Goal: Find specific page/section: Find specific page/section

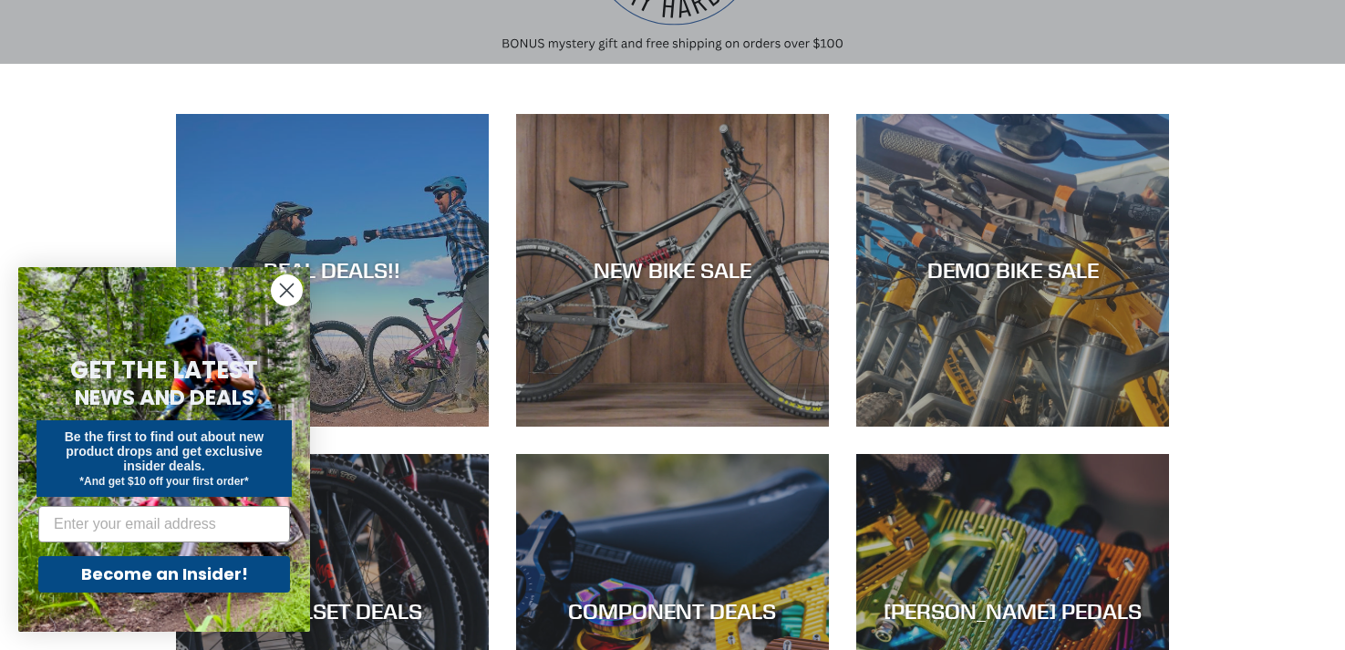
scroll to position [330, 0]
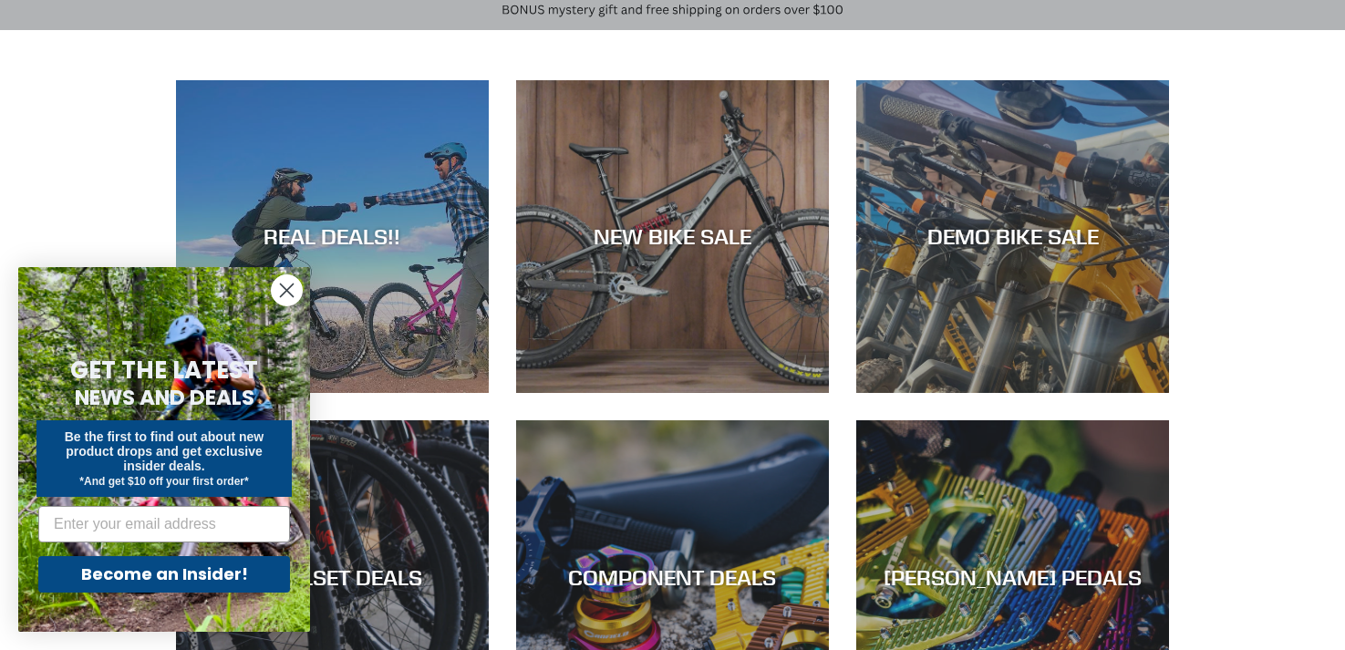
click at [283, 291] on circle "Close dialog" at bounding box center [287, 290] width 30 height 30
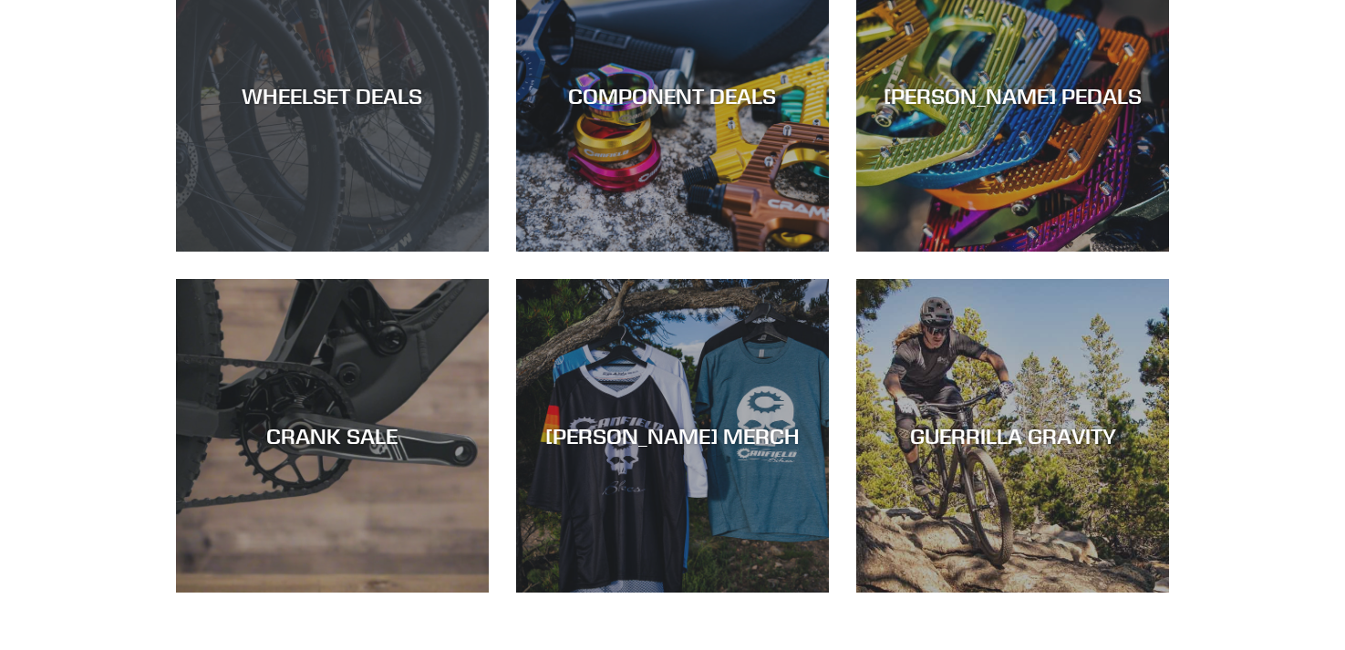
scroll to position [820, 0]
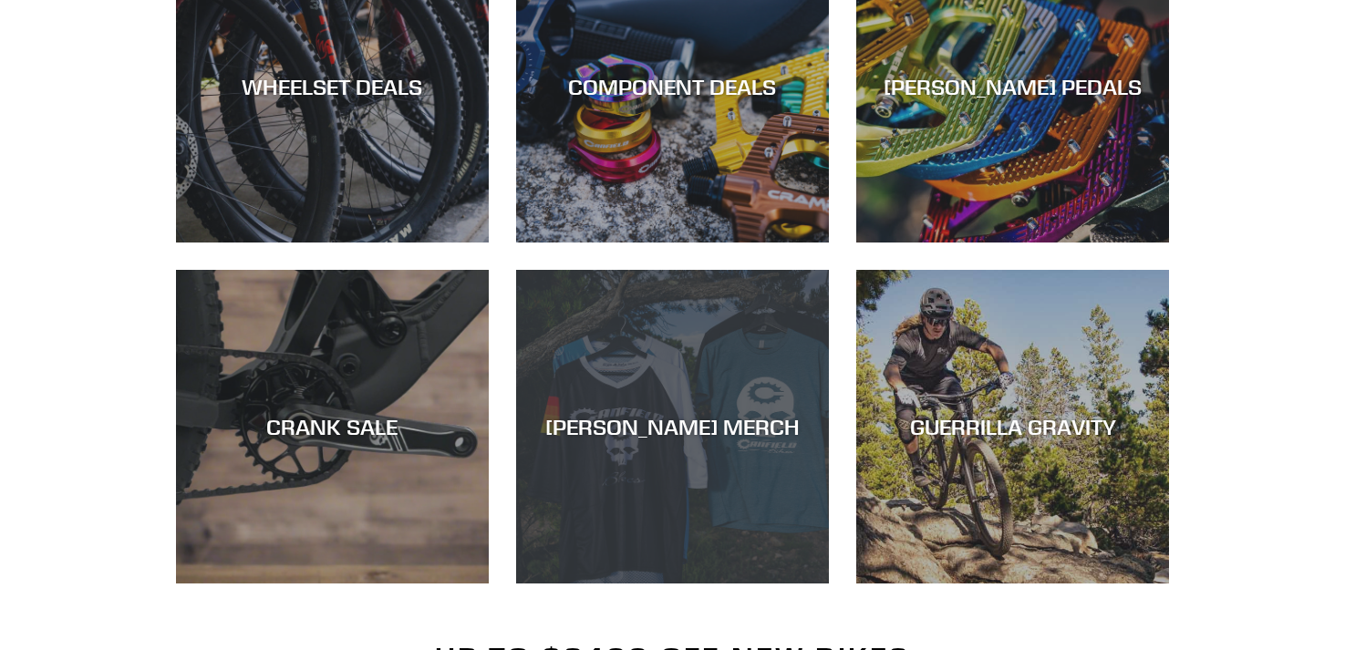
click at [655, 414] on div "CANFIELD MERCH" at bounding box center [672, 427] width 313 height 26
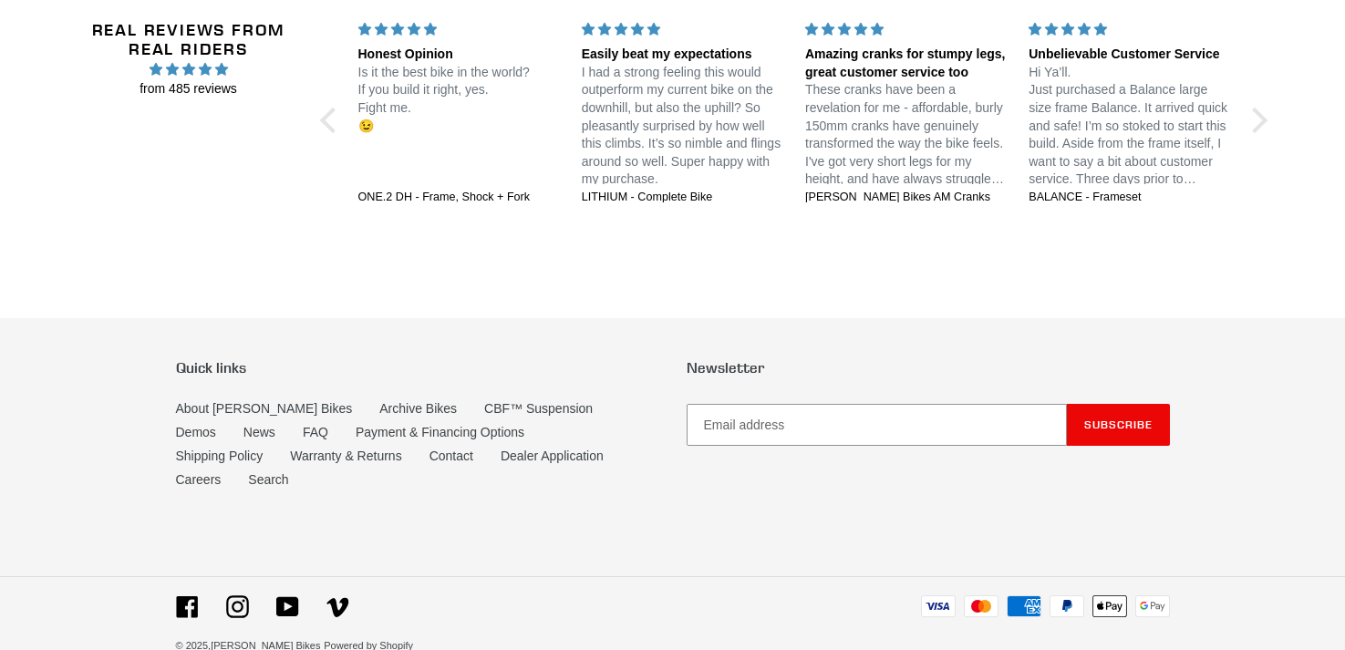
scroll to position [4062, 0]
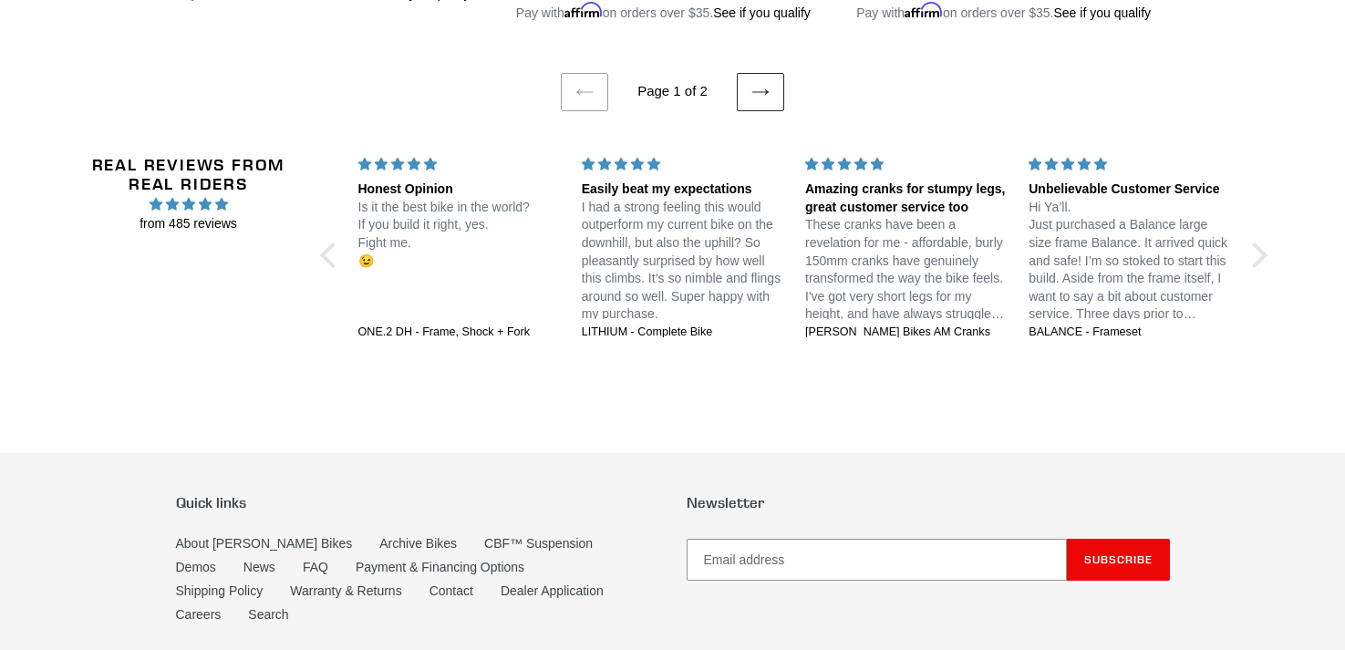
click at [760, 101] on icon at bounding box center [760, 92] width 18 height 18
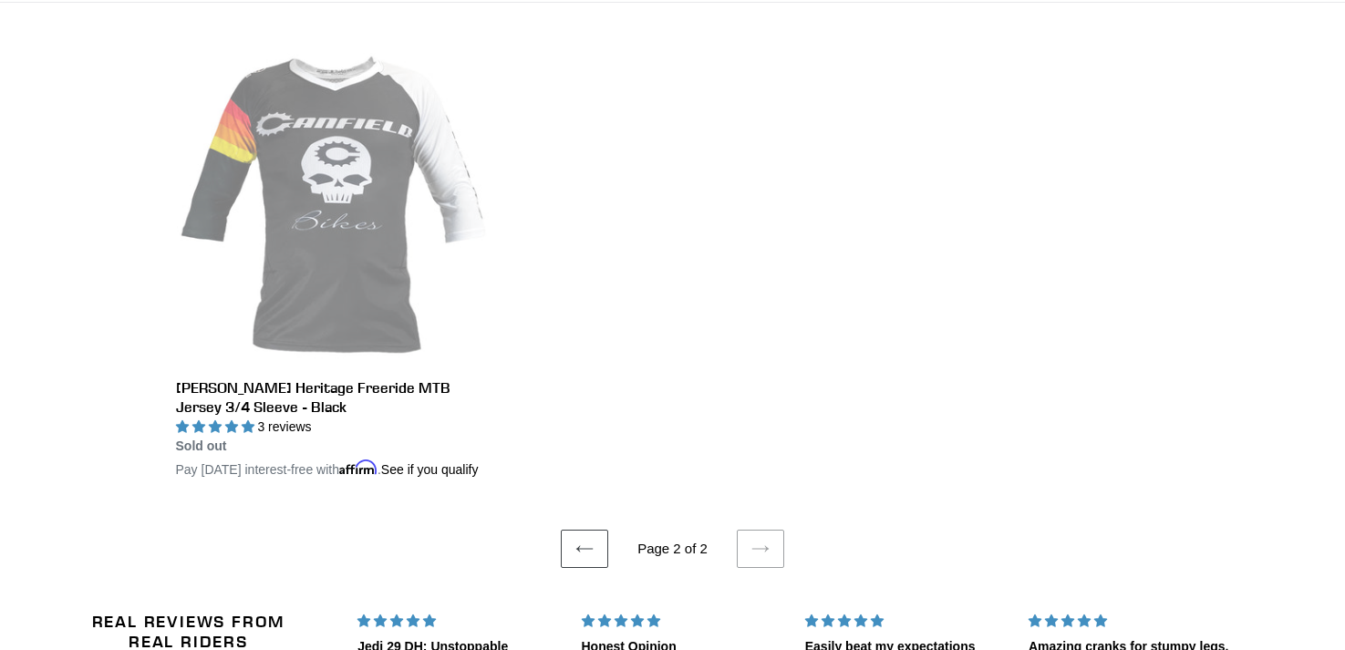
scroll to position [505, 0]
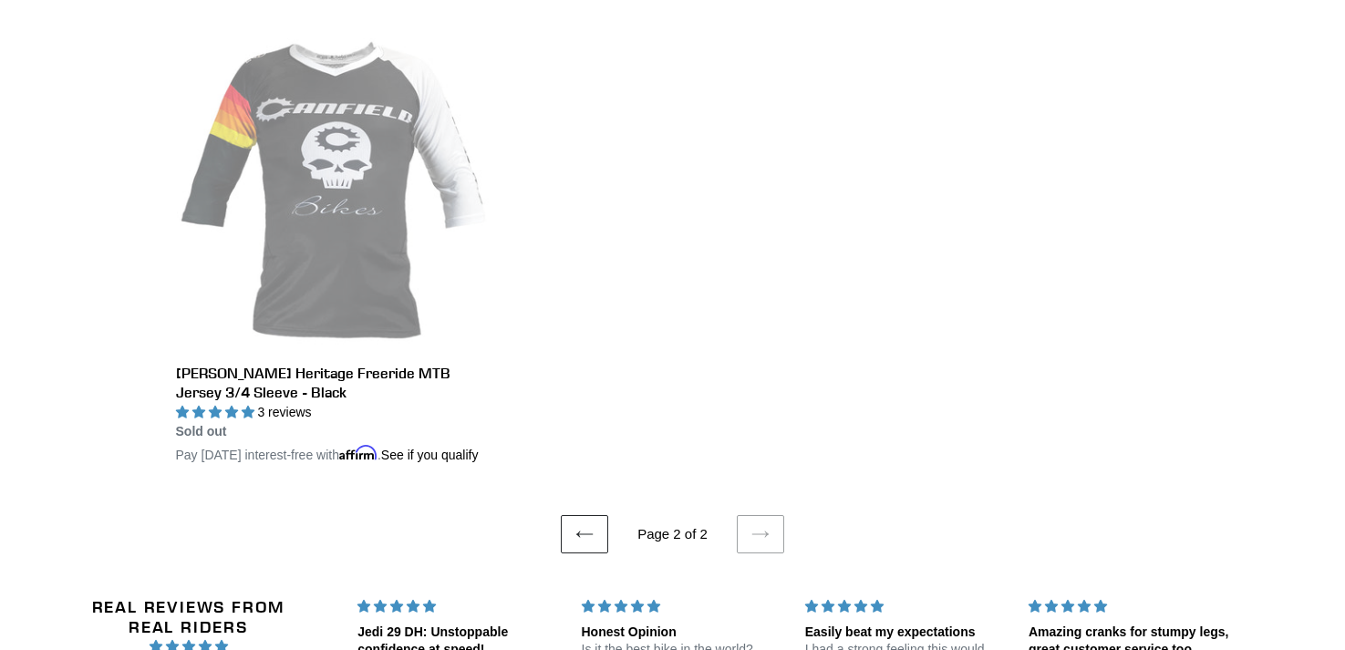
click at [582, 543] on icon at bounding box center [584, 534] width 18 height 18
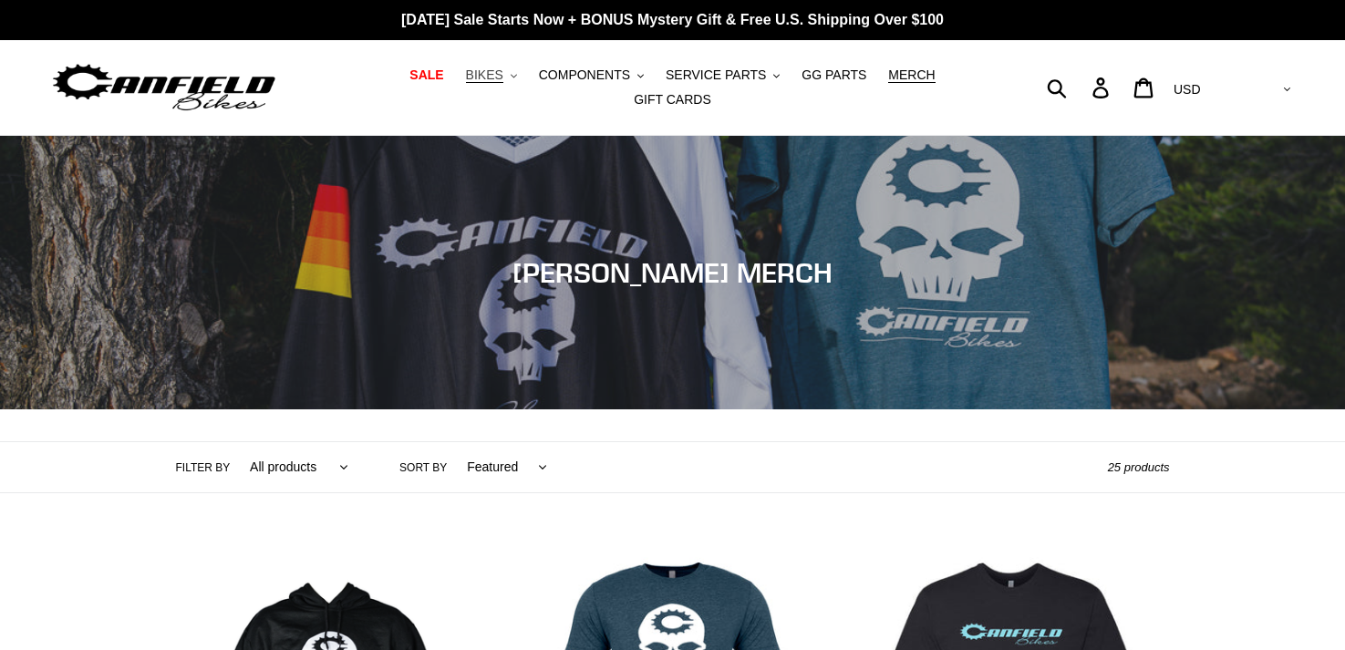
click at [500, 78] on span "BIKES" at bounding box center [484, 74] width 37 height 15
click at [607, 69] on span "COMPONENTS" at bounding box center [584, 74] width 91 height 15
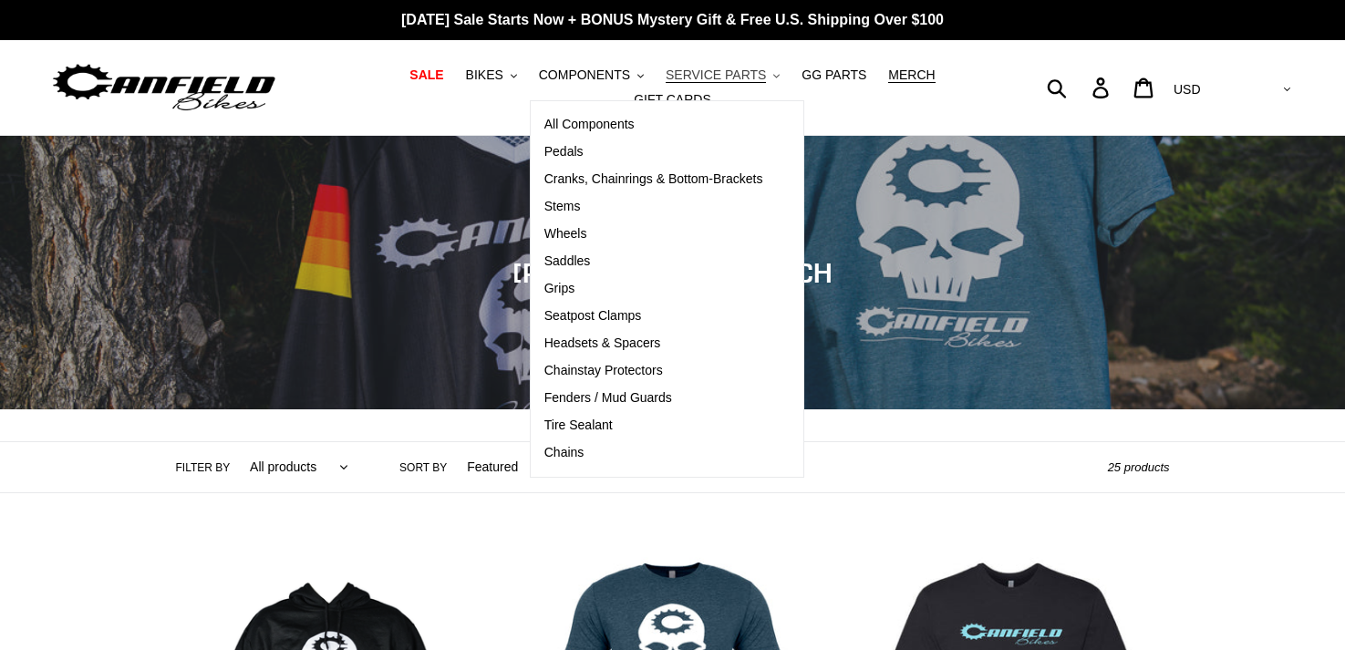
click at [703, 77] on span "SERVICE PARTS" at bounding box center [715, 74] width 100 height 15
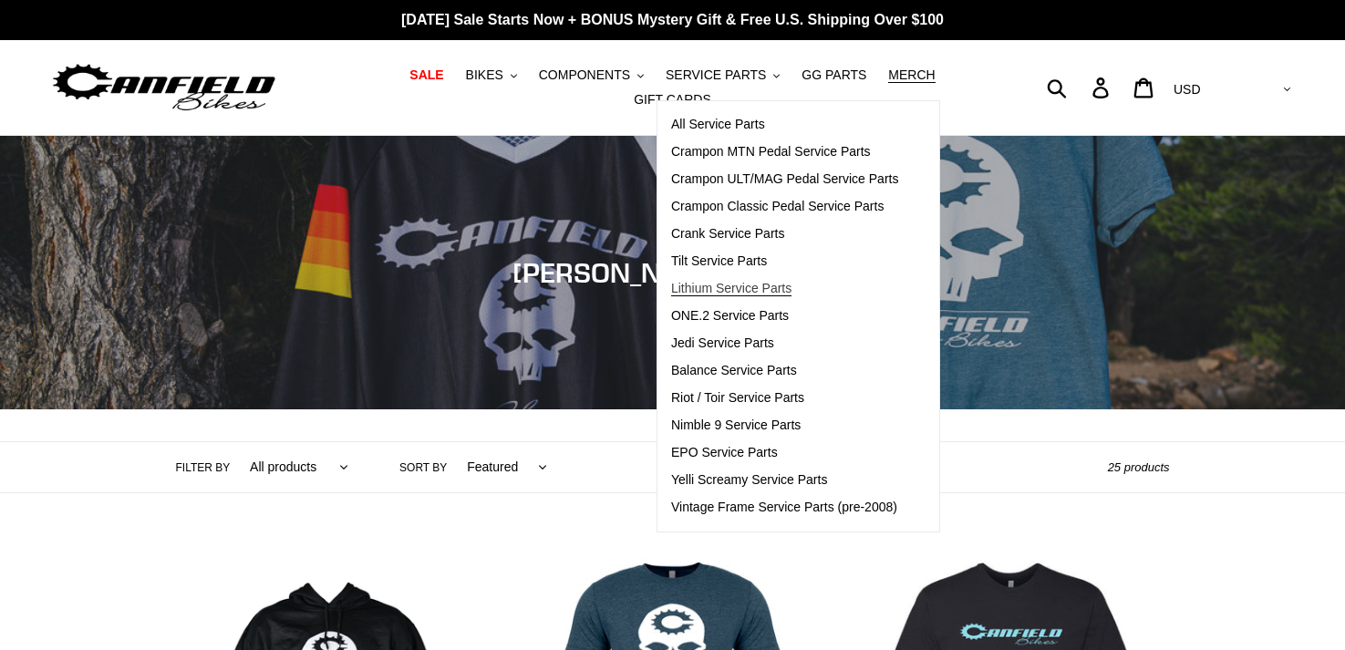
click at [742, 294] on span "Lithium Service Parts" at bounding box center [731, 288] width 120 height 15
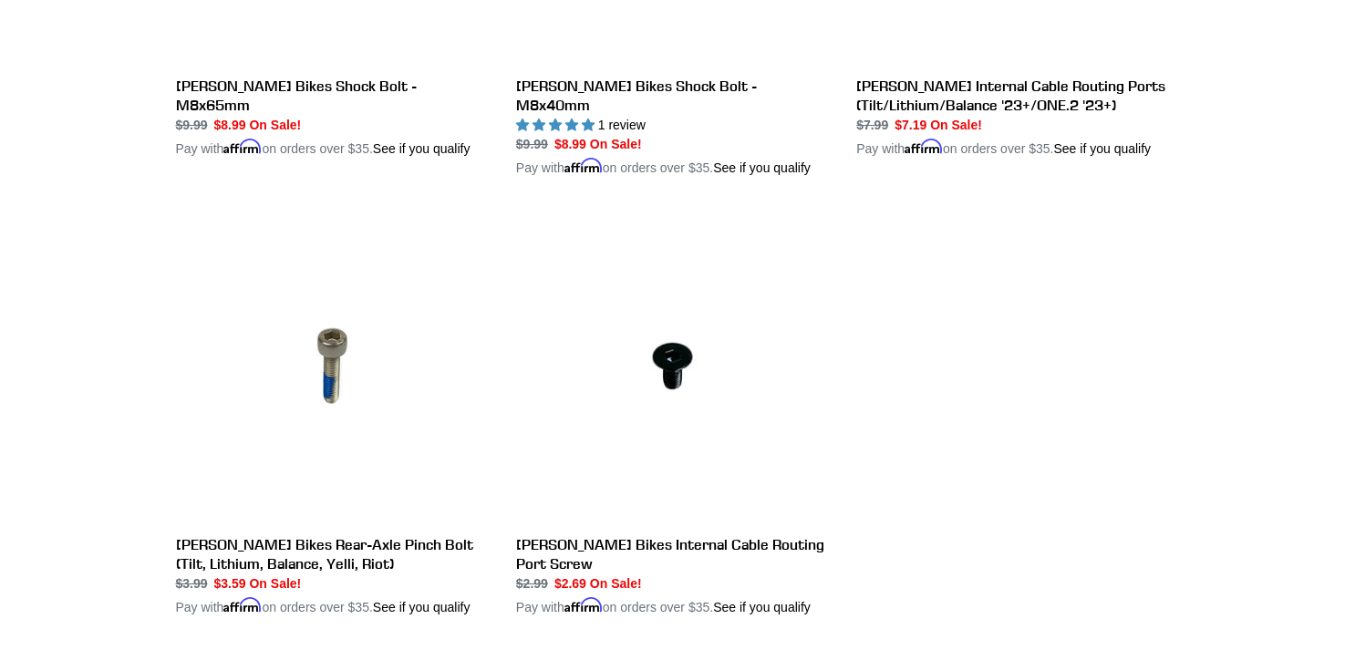
scroll to position [2026, 0]
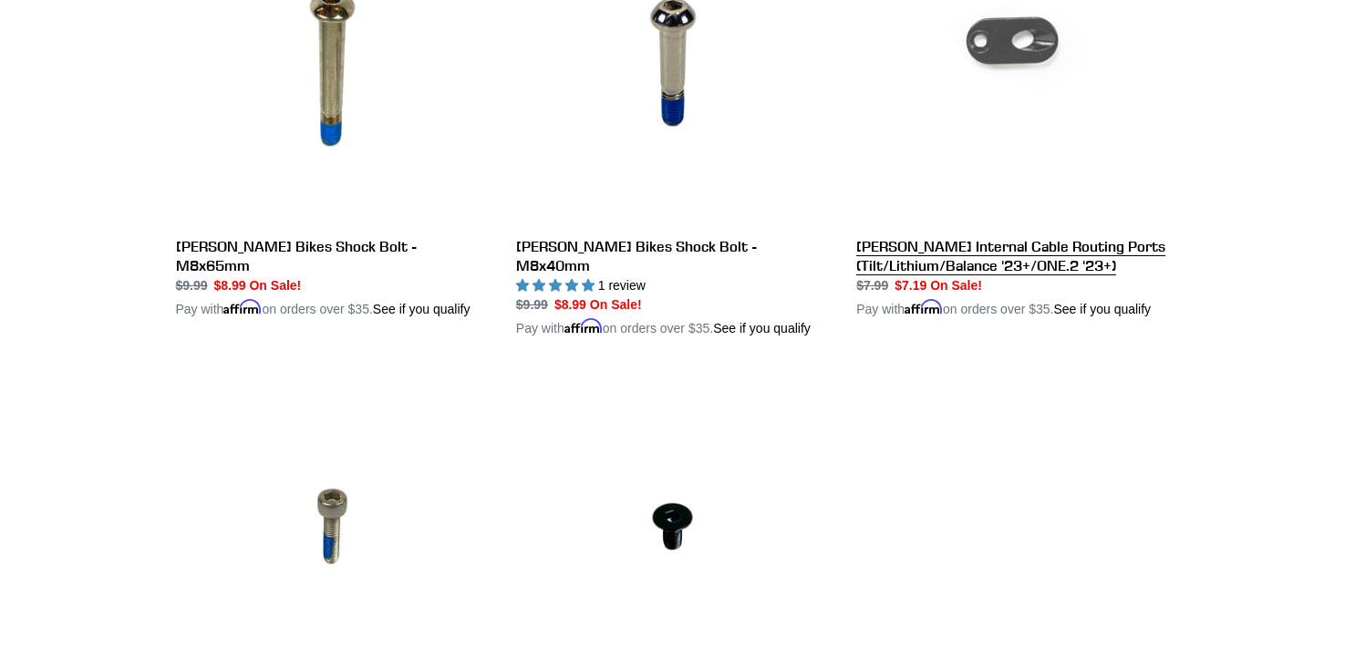
click at [1014, 294] on link "[PERSON_NAME] Internal Cable Routing Ports (Tilt/Lithium/Balance '23+/ONE.2 '23…" at bounding box center [1012, 115] width 313 height 407
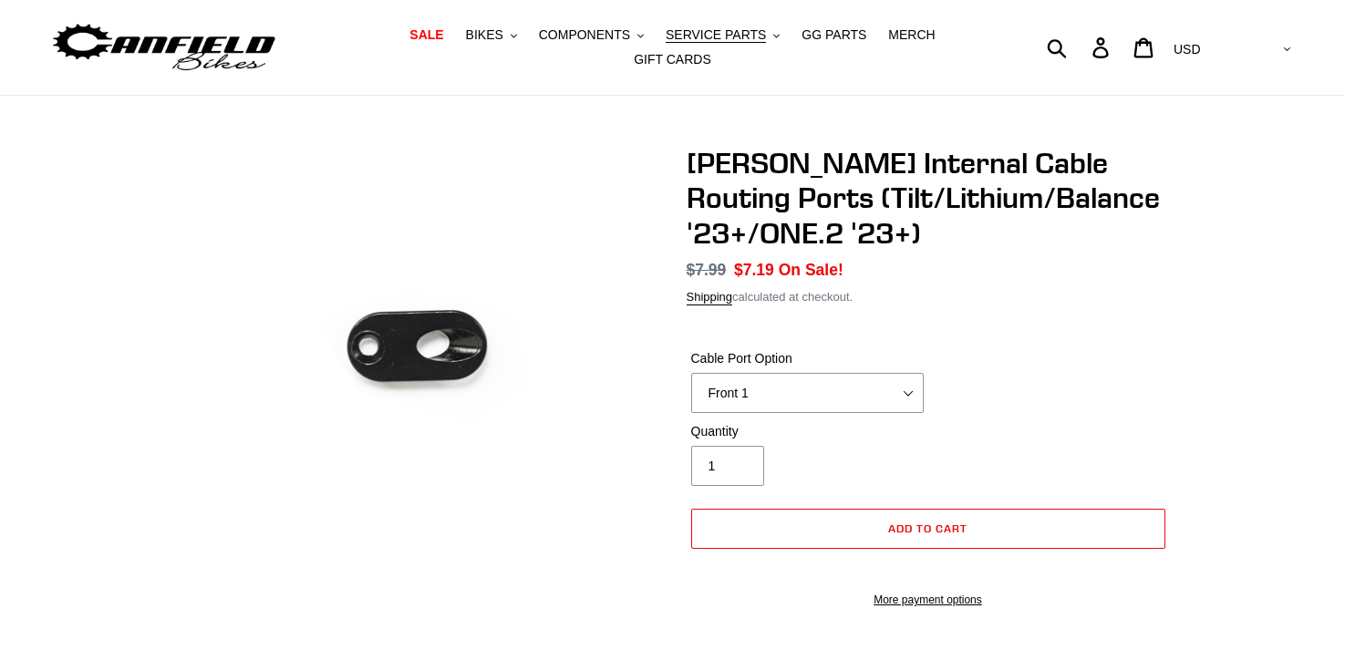
scroll to position [64, 0]
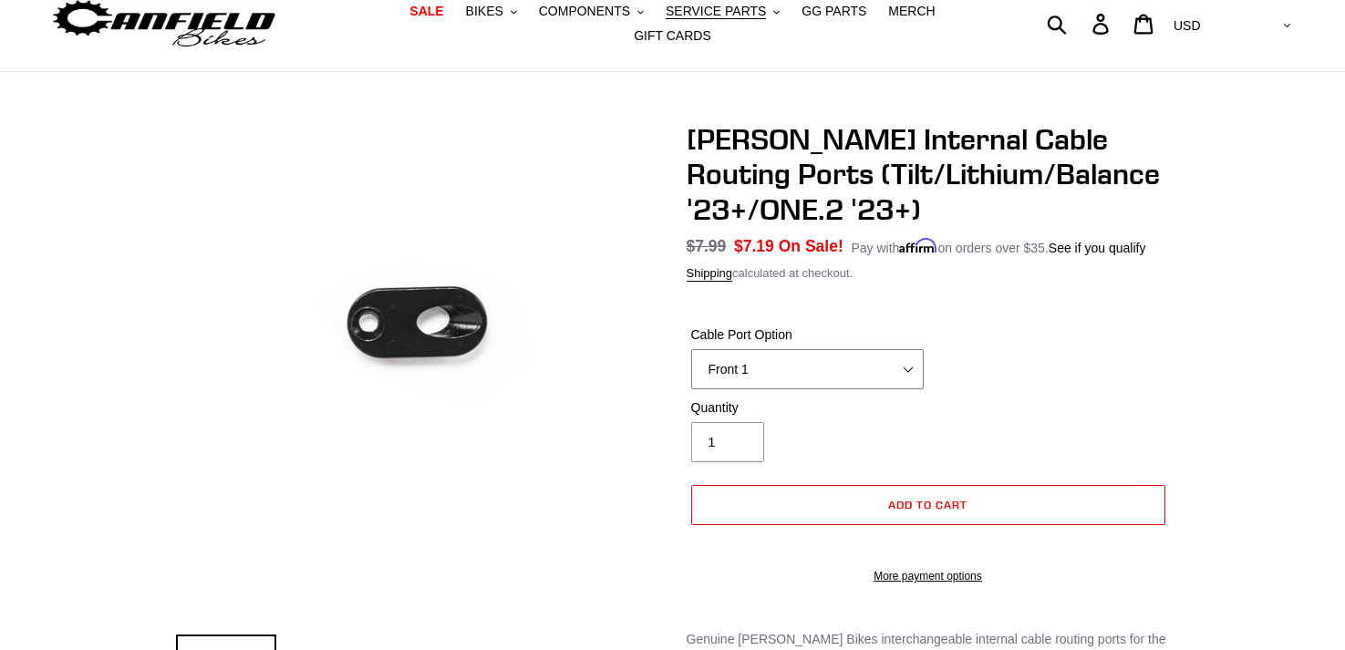
click at [886, 368] on select "Front 1 Front 2 Rear 3 (Tilt/Lithium/Balance '23+) Rear 3 (ONE.2 '23+) Blank 0" at bounding box center [807, 369] width 232 height 40
click at [691, 349] on select "Front 1 Front 2 Rear 3 (Tilt/Lithium/Balance '23+) Rear 3 (ONE.2 '23+) Blank 0" at bounding box center [807, 369] width 232 height 40
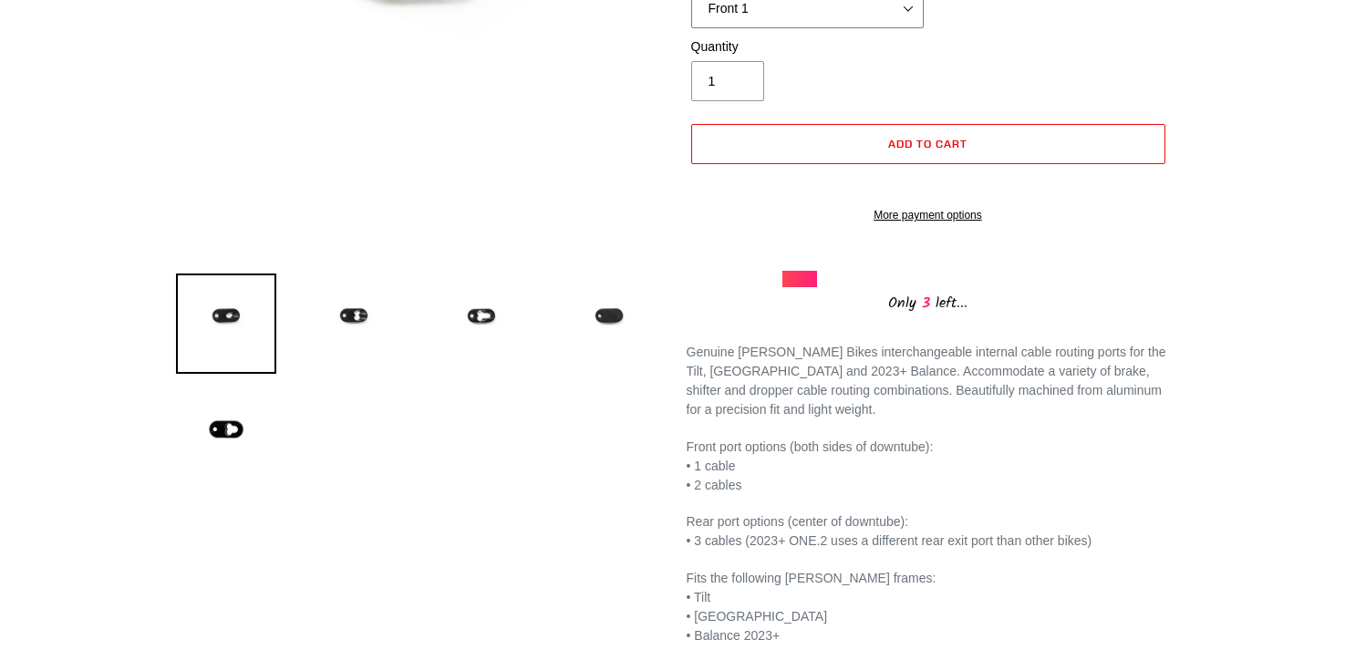
scroll to position [463, 0]
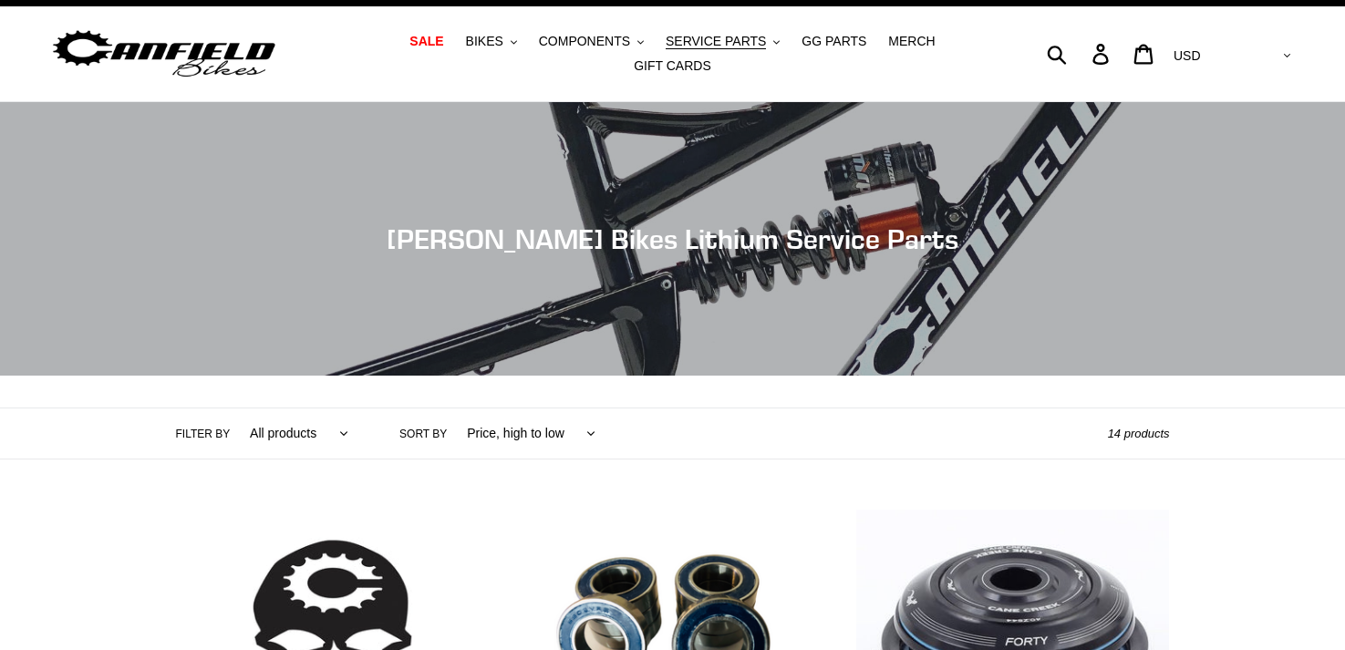
scroll to position [36, 0]
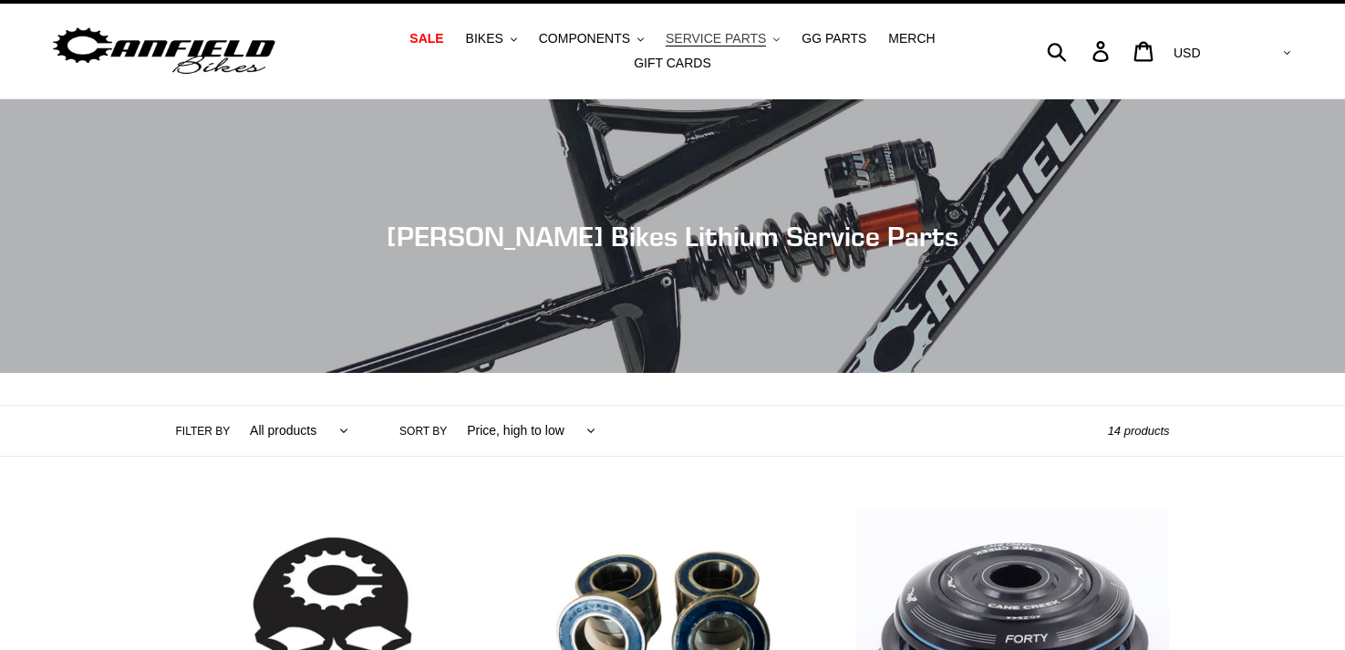
click at [735, 34] on span "SERVICE PARTS" at bounding box center [715, 38] width 100 height 15
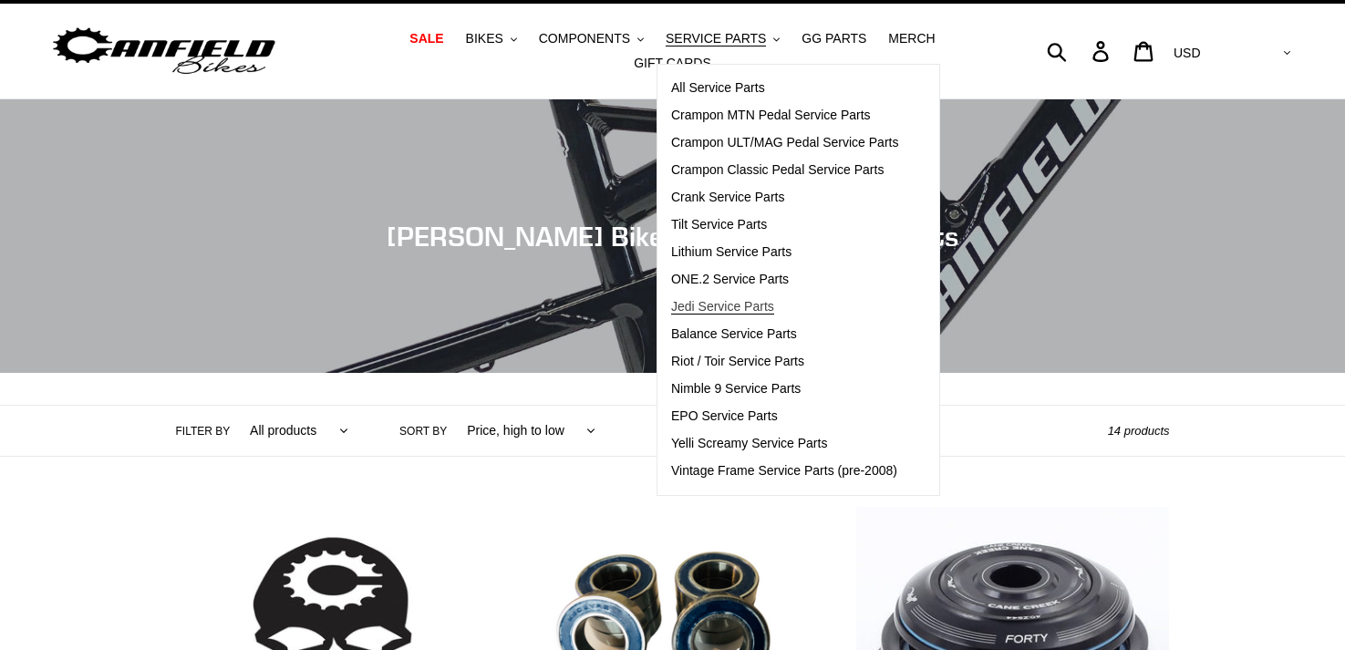
click at [715, 301] on span "Jedi Service Parts" at bounding box center [722, 306] width 103 height 15
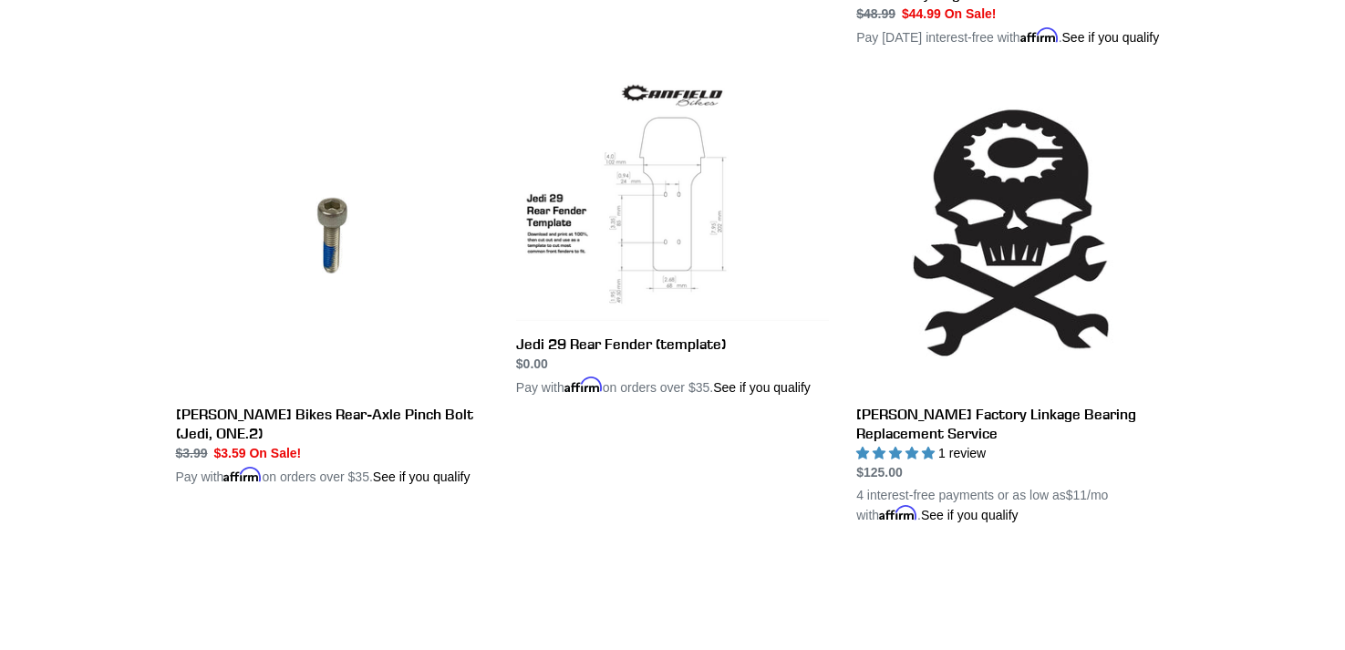
scroll to position [2747, 0]
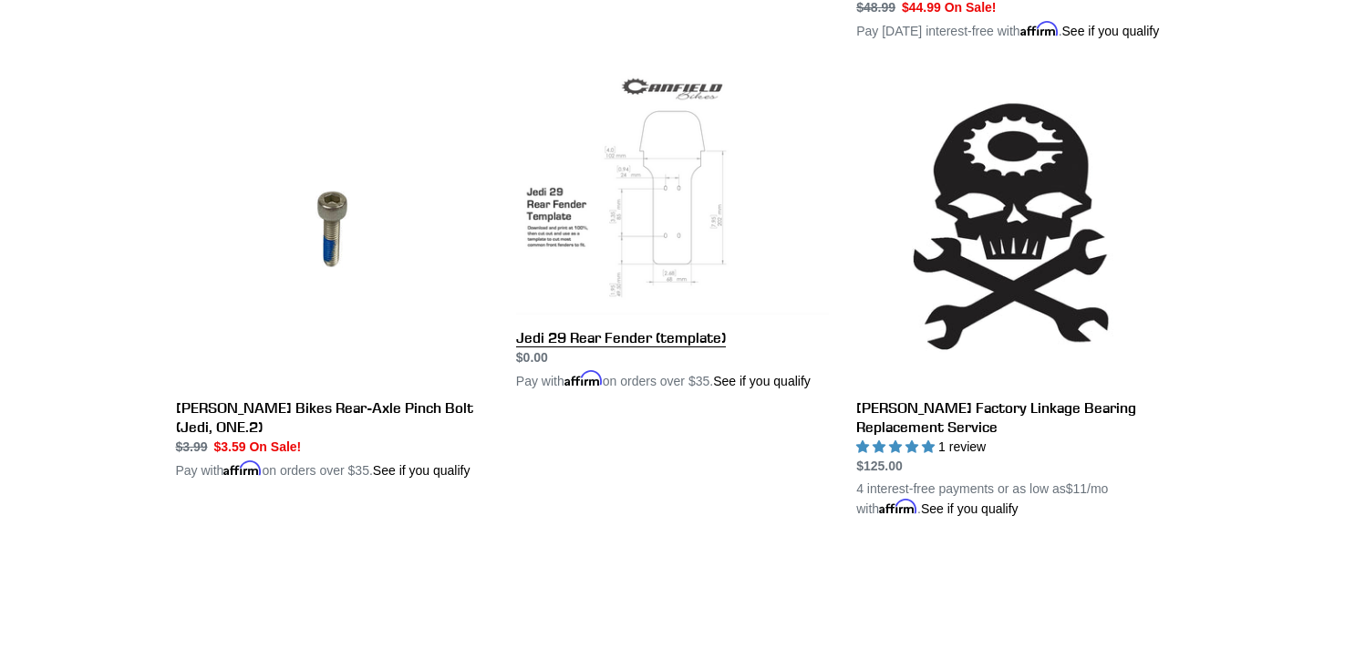
click at [664, 268] on link "Jedi 29 Rear Fender (template)" at bounding box center [672, 232] width 313 height 318
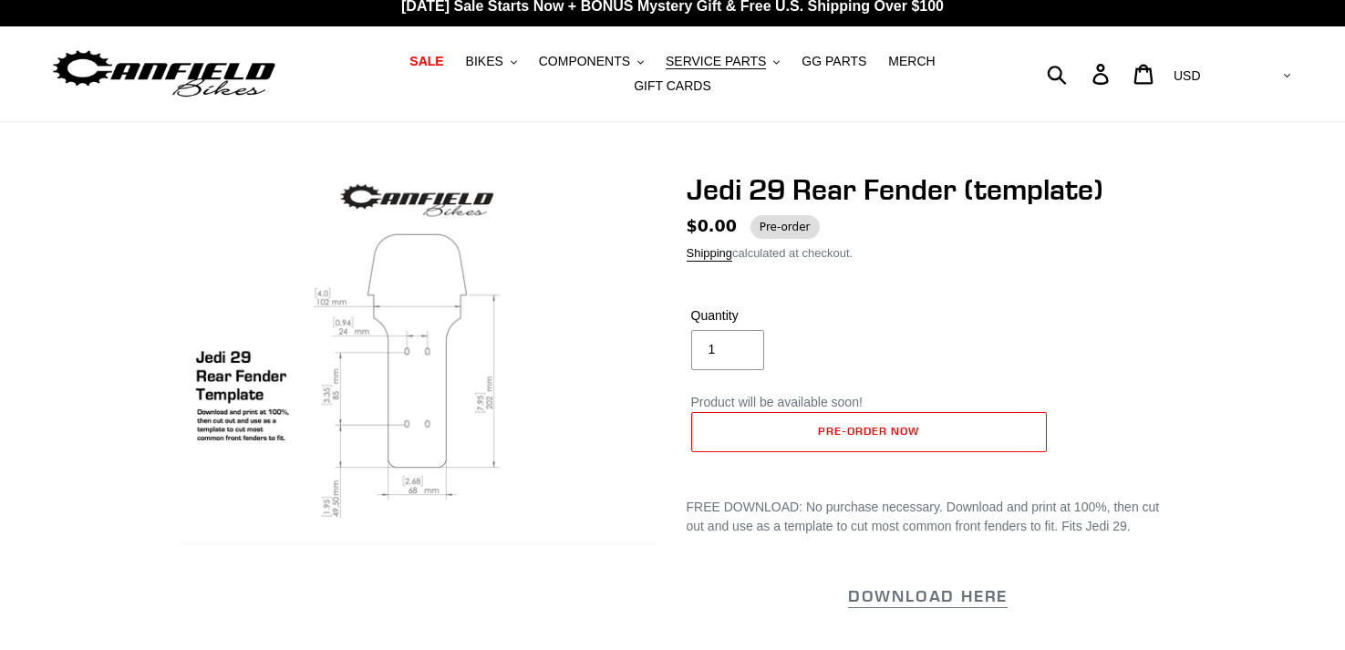
scroll to position [18, 0]
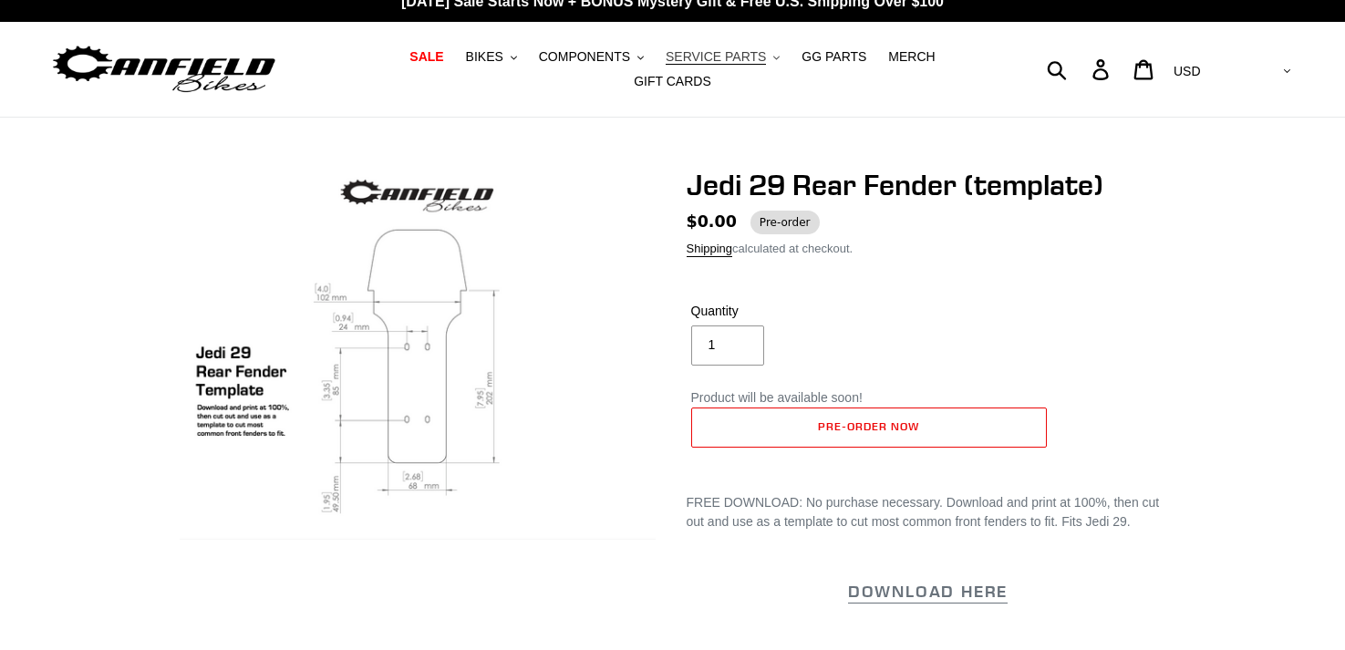
click at [725, 62] on span "SERVICE PARTS" at bounding box center [715, 56] width 100 height 15
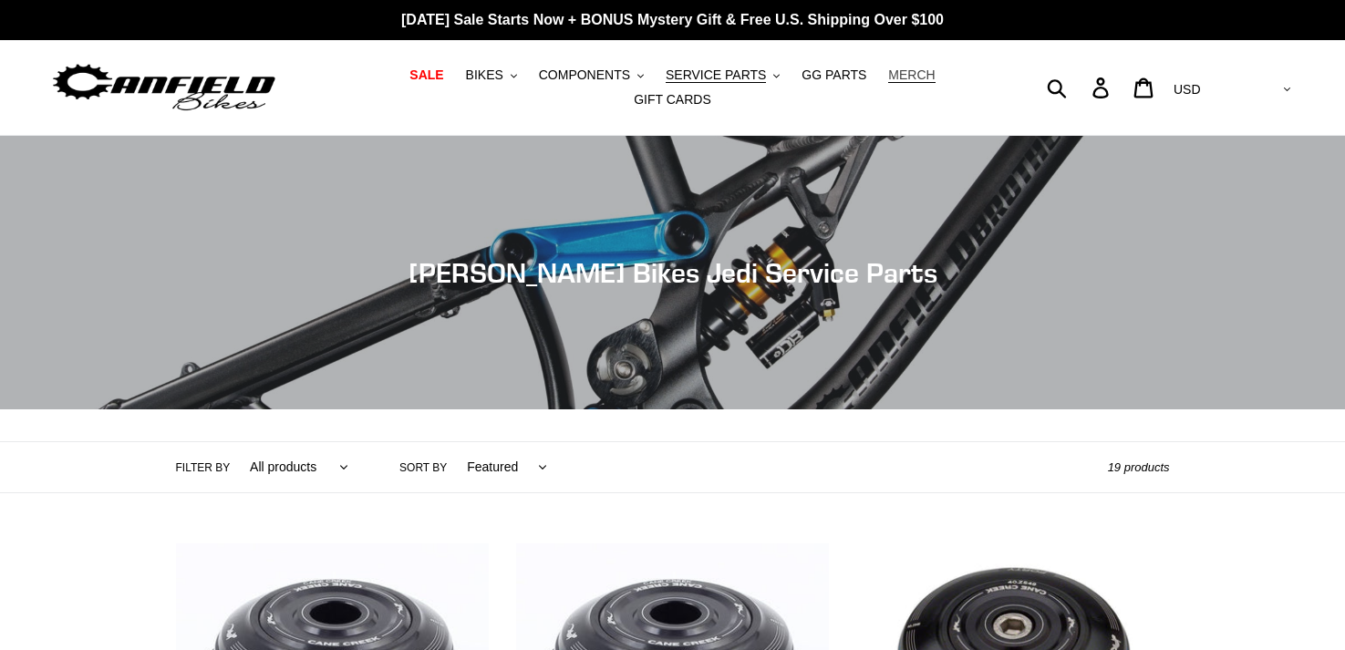
click at [923, 73] on span "MERCH" at bounding box center [911, 74] width 46 height 15
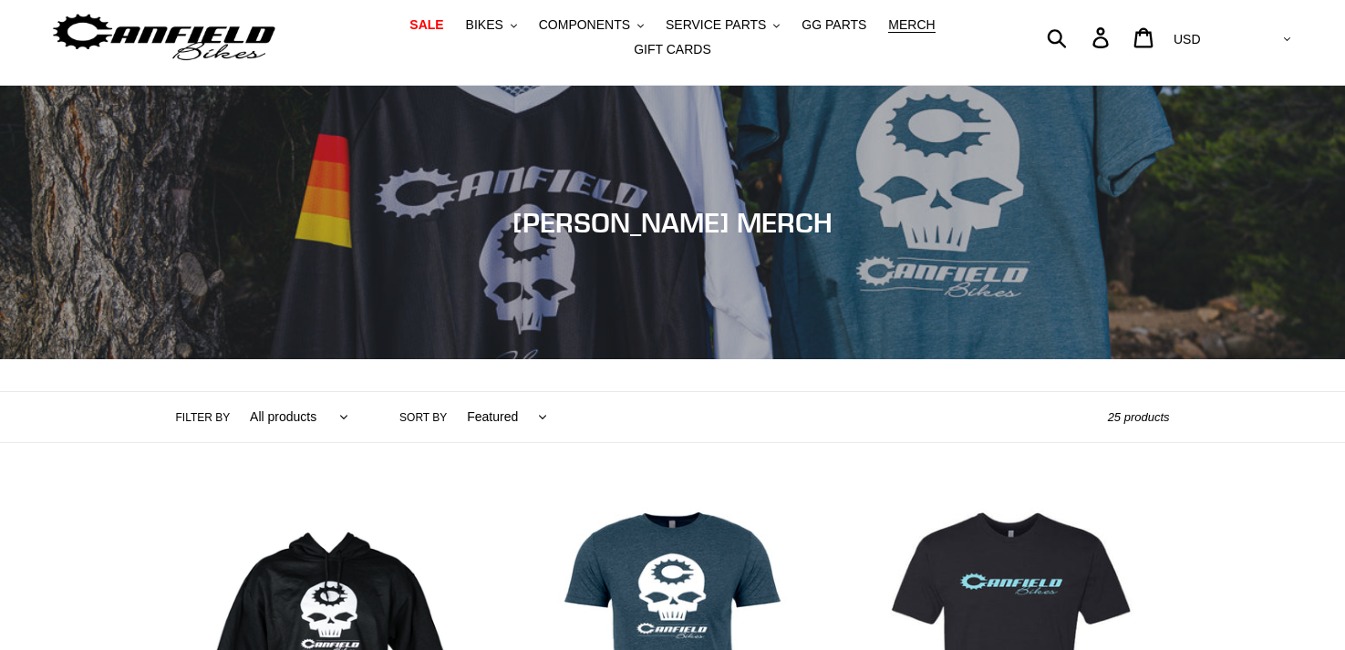
scroll to position [46, 0]
